Goal: Task Accomplishment & Management: Manage account settings

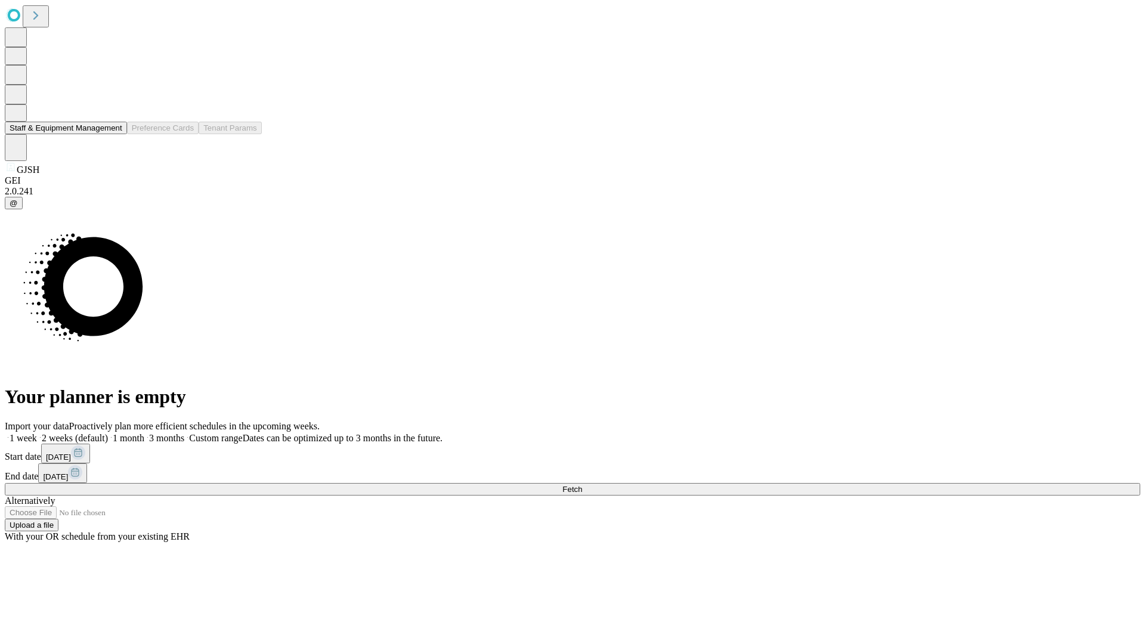
click at [114, 134] on button "Staff & Equipment Management" at bounding box center [66, 128] width 122 height 13
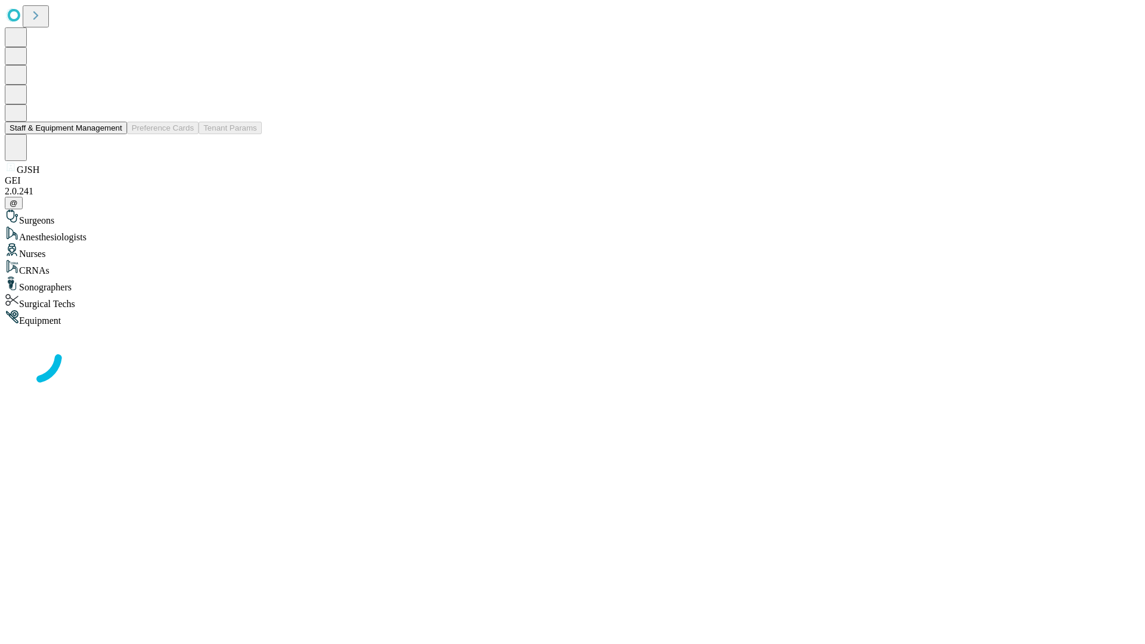
click at [114, 134] on button "Staff & Equipment Management" at bounding box center [66, 128] width 122 height 13
